Goal: Information Seeking & Learning: Check status

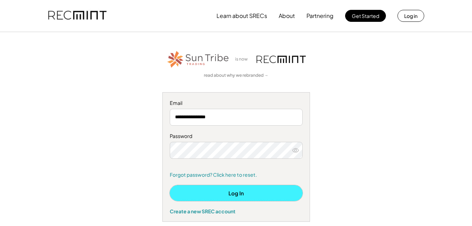
click at [233, 191] on button "Log In" at bounding box center [236, 193] width 133 height 16
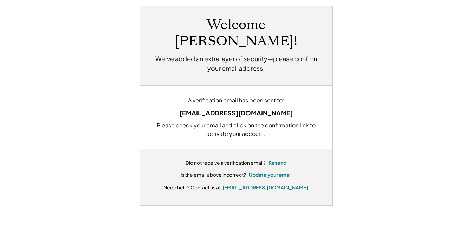
scroll to position [35, 0]
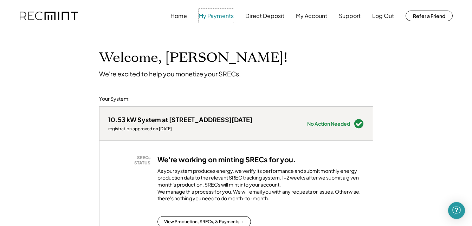
click at [215, 17] on button "My Payments" at bounding box center [216, 16] width 35 height 14
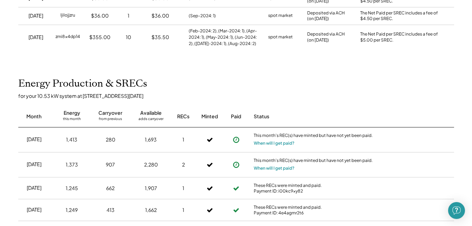
scroll to position [281, 0]
click at [281, 143] on button "When will I get paid?" at bounding box center [274, 143] width 41 height 7
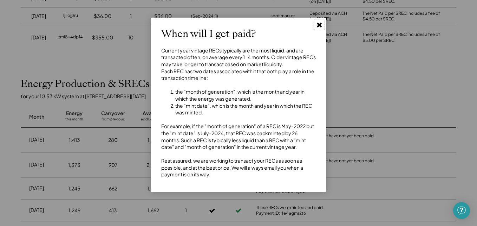
click at [319, 26] on use at bounding box center [319, 24] width 5 height 5
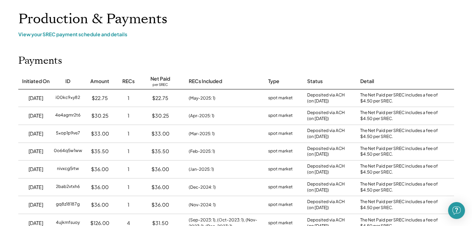
scroll to position [0, 0]
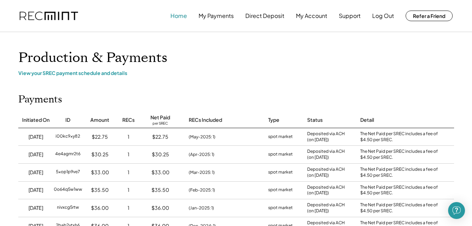
click at [176, 16] on button "Home" at bounding box center [178, 16] width 17 height 14
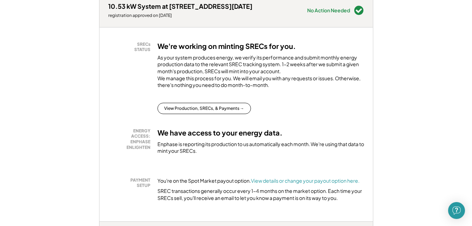
scroll to position [141, 0]
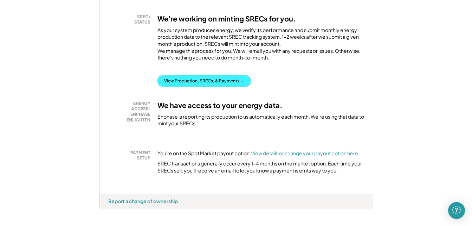
click at [190, 86] on button "View Production, SRECs, & Payments →" at bounding box center [203, 80] width 93 height 11
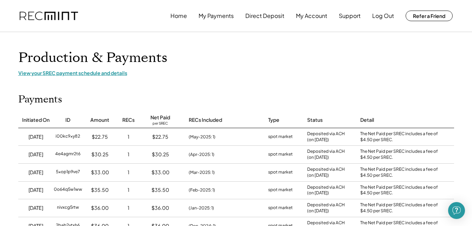
click at [79, 73] on div "View your SREC payment schedule and details" at bounding box center [236, 73] width 436 height 6
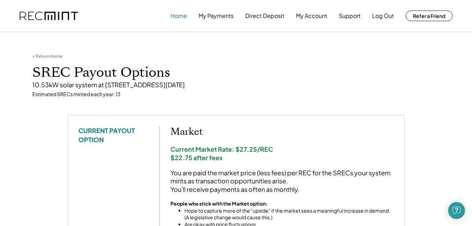
click at [182, 15] on button "Home" at bounding box center [178, 16] width 17 height 14
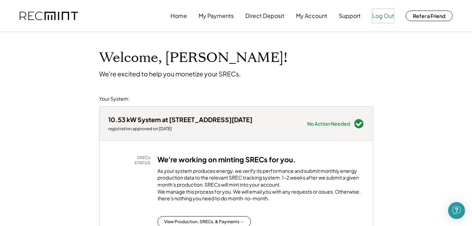
click at [386, 14] on button "Log Out" at bounding box center [383, 16] width 22 height 14
